Goal: Transaction & Acquisition: Subscribe to service/newsletter

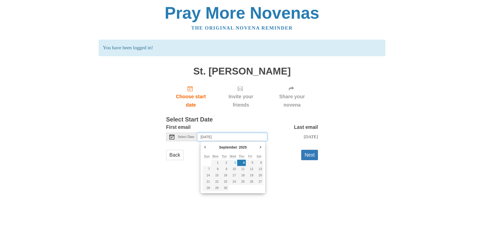
drag, startPoint x: 245, startPoint y: 138, endPoint x: 206, endPoint y: 138, distance: 39.0
click at [206, 138] on input "Thursday, September 4th" at bounding box center [232, 137] width 70 height 9
type input "Wednesday, September 3rd"
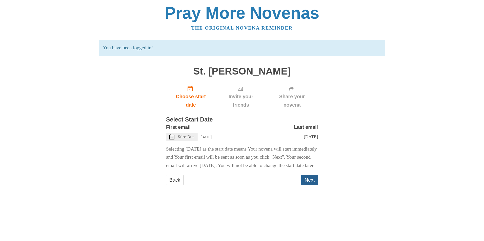
click at [311, 185] on button "Next" at bounding box center [309, 180] width 17 height 10
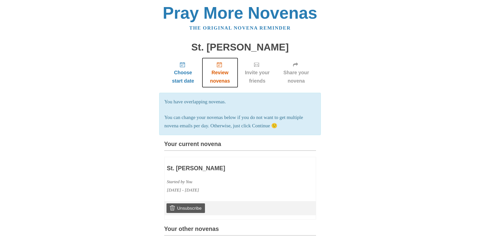
click at [226, 81] on span "Review novenas" at bounding box center [220, 77] width 26 height 17
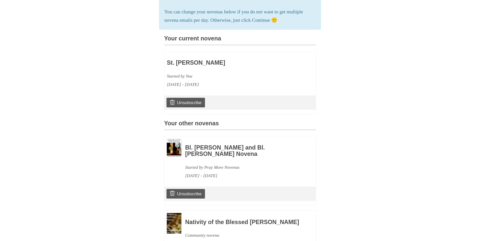
scroll to position [101, 0]
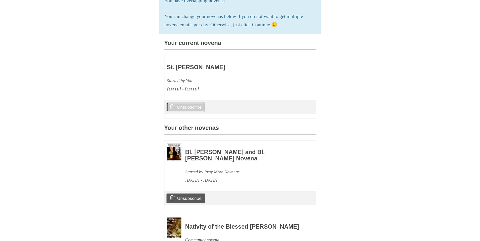
click at [192, 112] on link "Unsubscribe" at bounding box center [186, 107] width 38 height 10
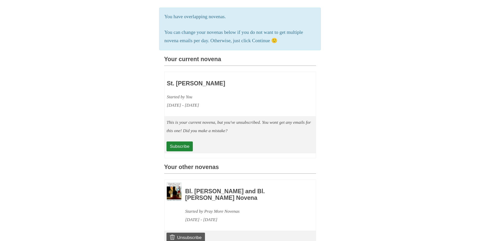
scroll to position [101, 0]
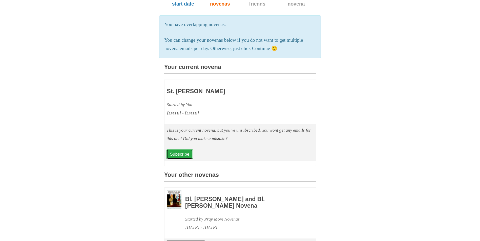
click at [181, 159] on link "Subscribe" at bounding box center [180, 155] width 26 height 10
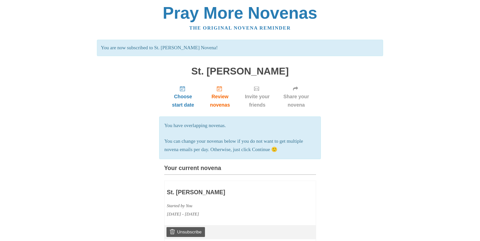
scroll to position [101, 0]
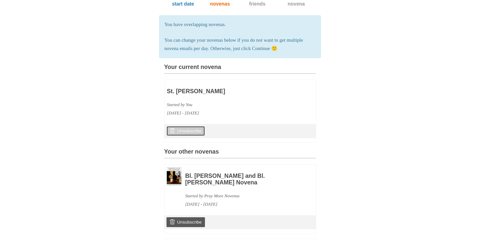
click at [196, 136] on link "Unsubscribe" at bounding box center [186, 131] width 38 height 10
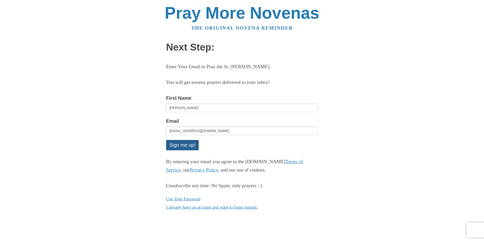
click at [195, 149] on button "Sign me up!" at bounding box center [182, 145] width 33 height 10
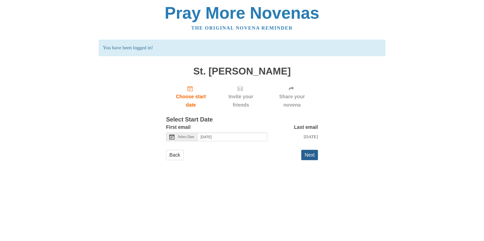
click at [308, 160] on button "Next" at bounding box center [309, 155] width 17 height 10
